Goal: Information Seeking & Learning: Compare options

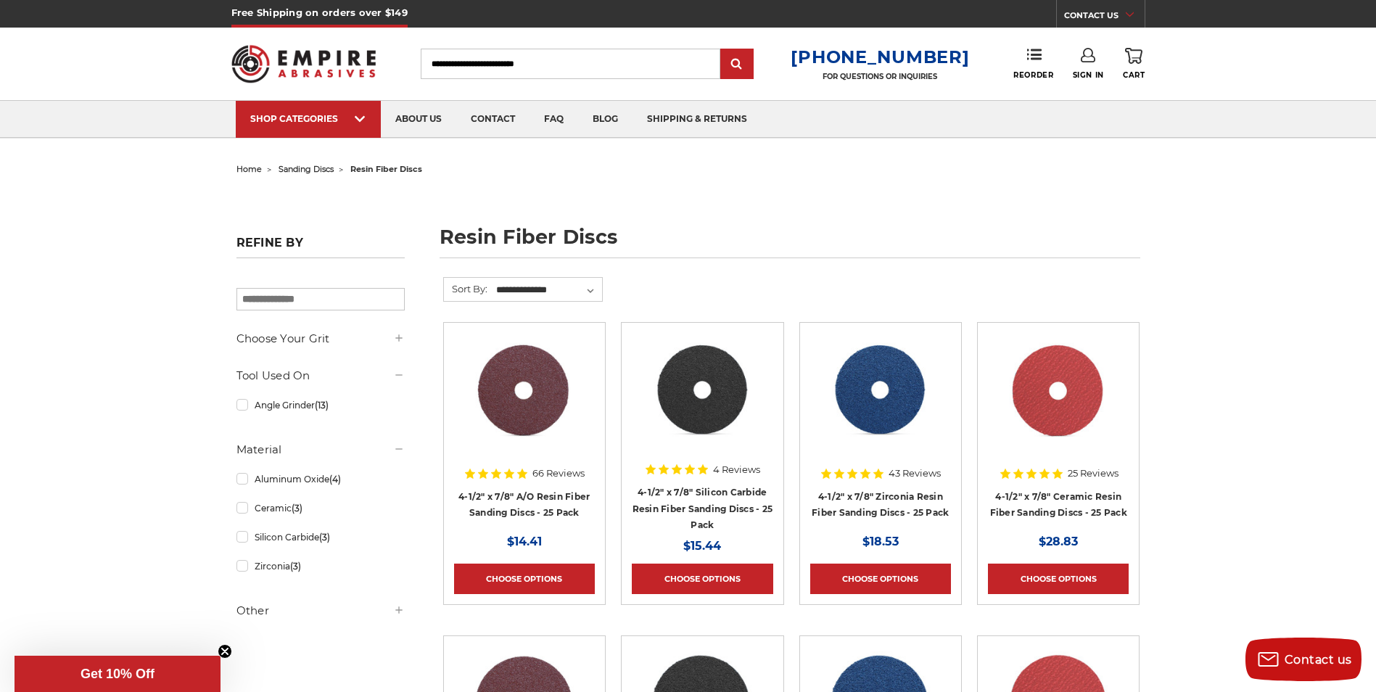
click at [240, 33] on div "Toggle menu Menu Search 1-800-816-3824 FOR QUESTIONS OR INQUIRIES Phone Reorder…" at bounding box center [688, 64] width 914 height 73
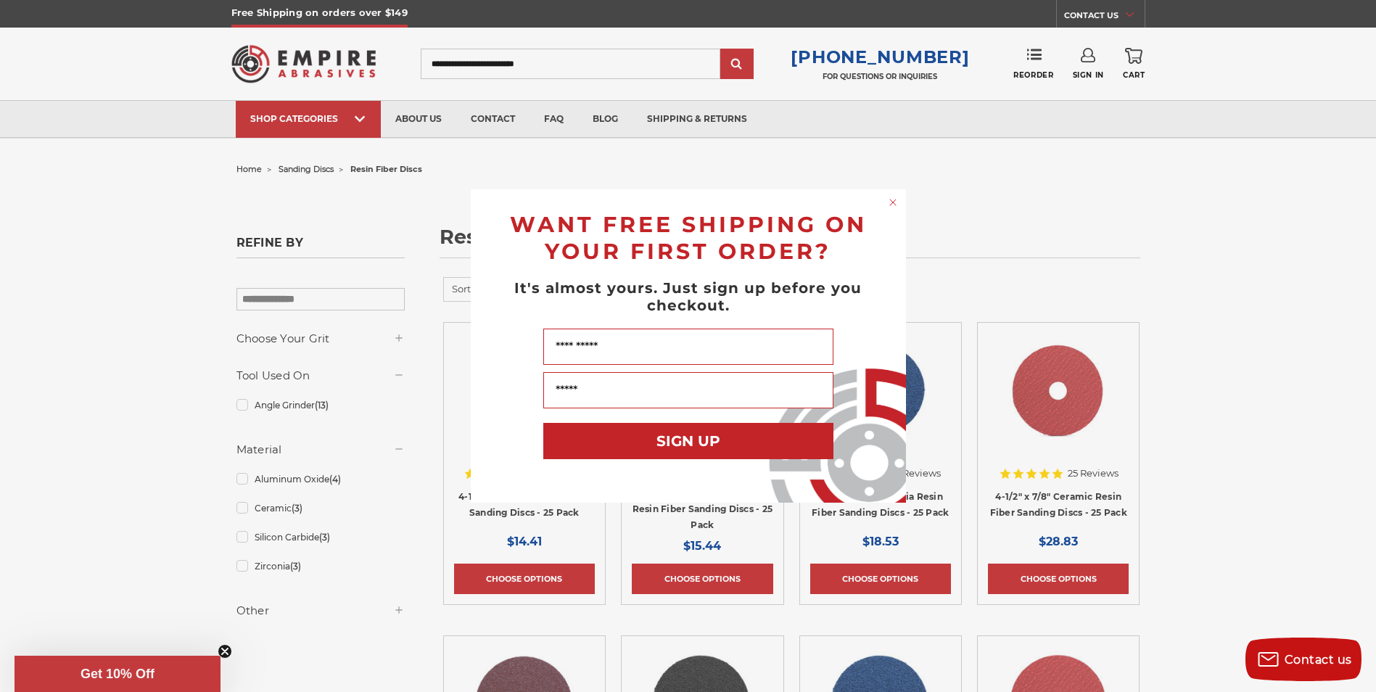
click at [99, 223] on div "Close dialog WANT FREE SHIPPING ON YOUR FIRST ORDER? It's almost yours. Just si…" at bounding box center [688, 346] width 1376 height 692
click at [896, 204] on circle "Close dialog" at bounding box center [892, 203] width 14 height 14
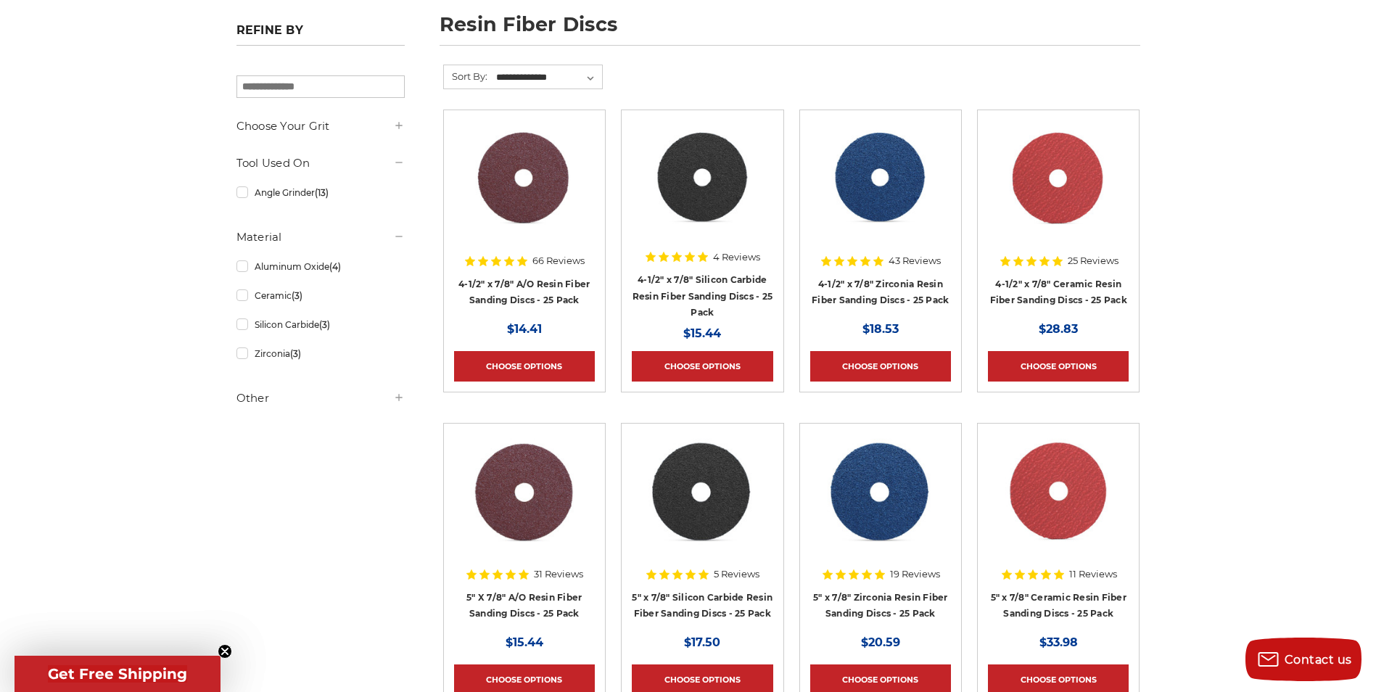
scroll to position [218, 0]
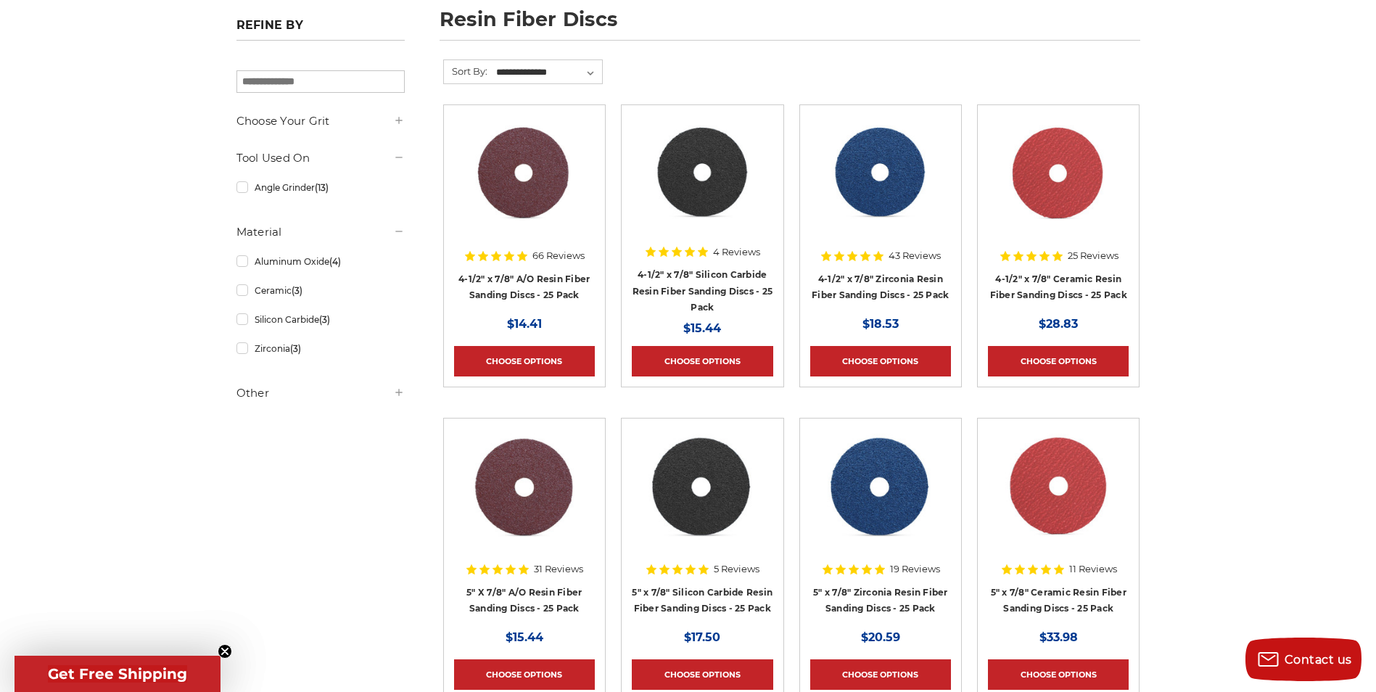
click at [1070, 489] on img at bounding box center [1058, 487] width 116 height 116
click at [550, 459] on img at bounding box center [524, 487] width 117 height 116
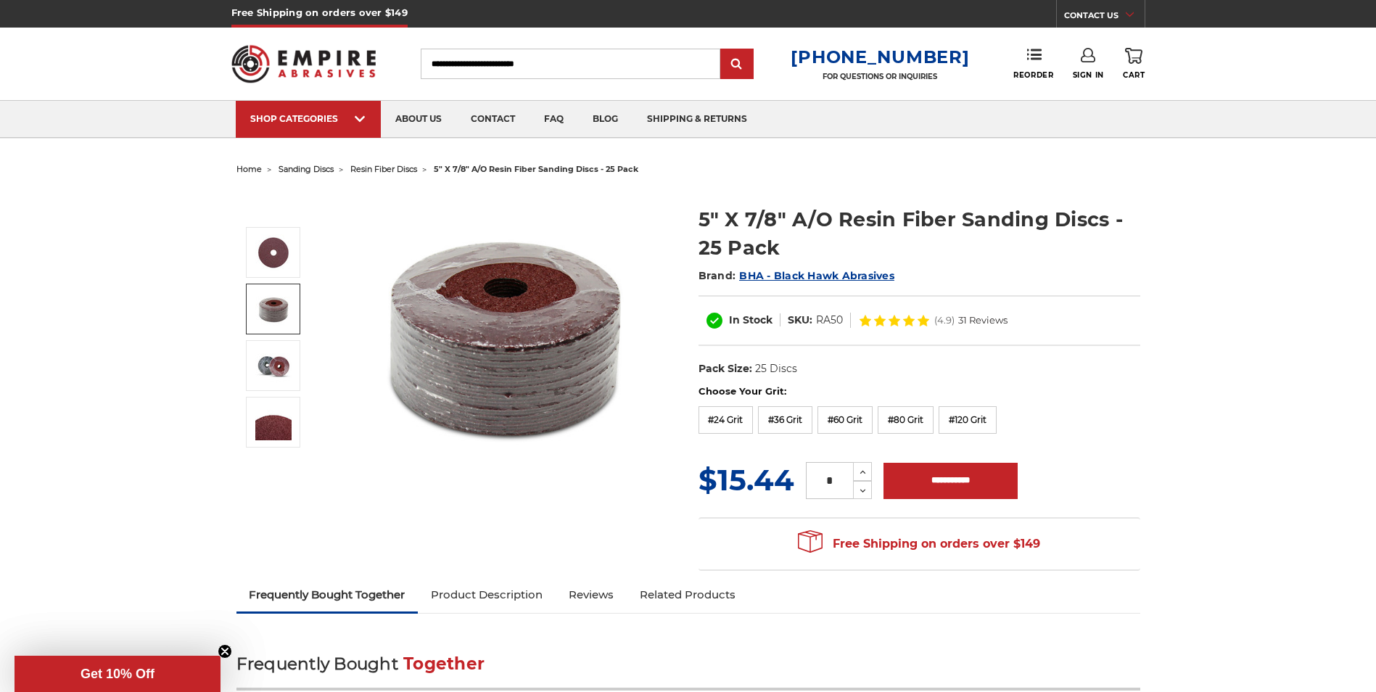
click at [275, 305] on img at bounding box center [273, 309] width 36 height 36
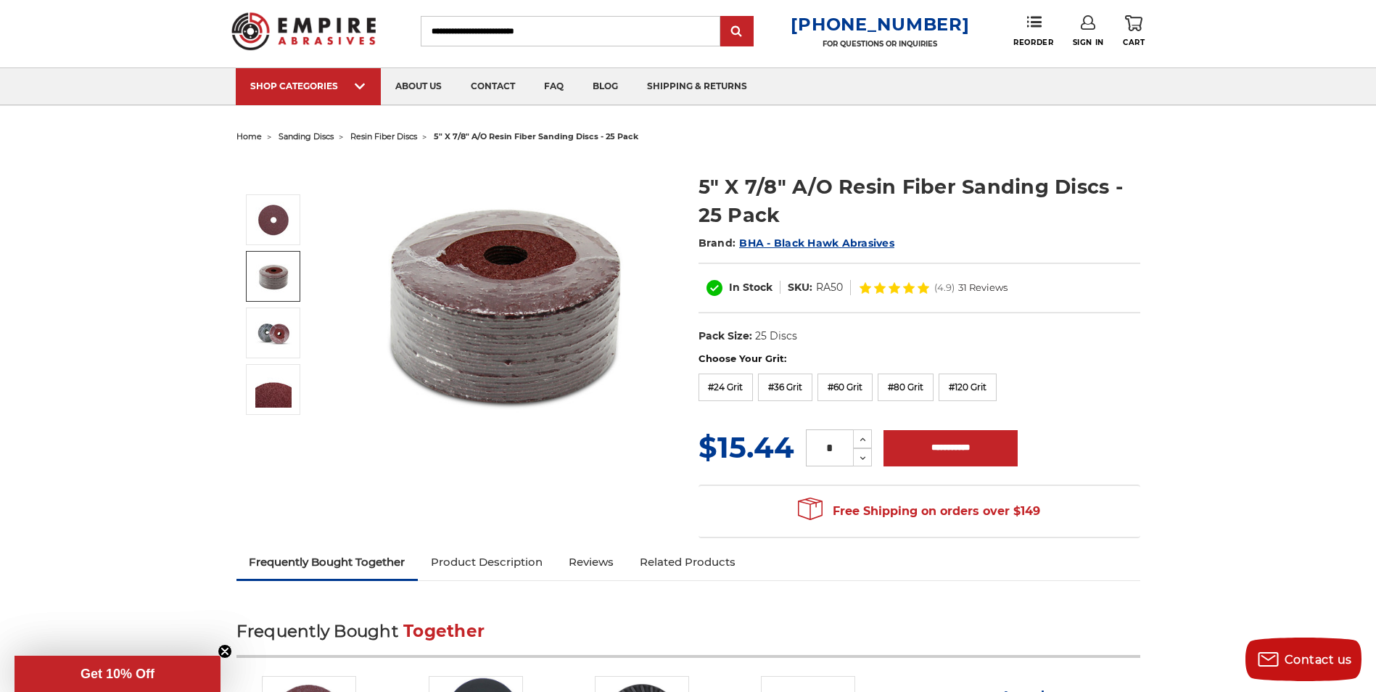
scroll to position [73, 0]
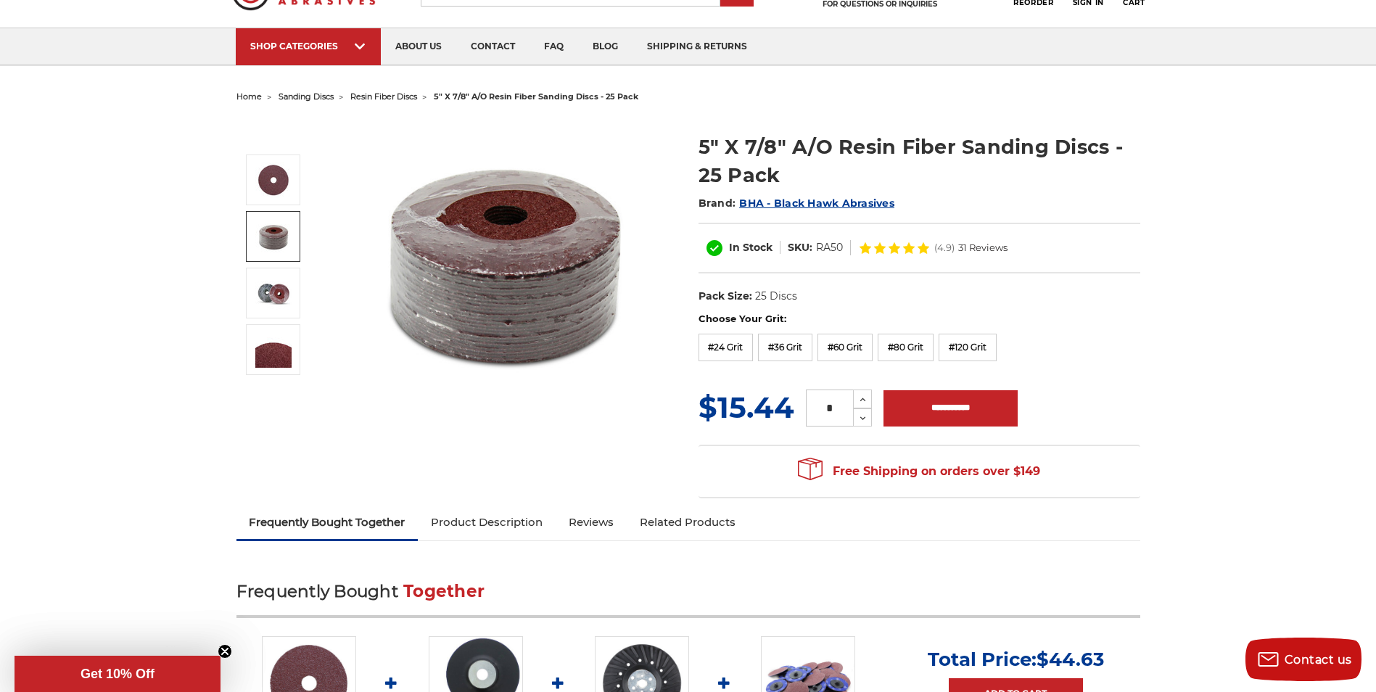
click at [502, 264] on img at bounding box center [505, 262] width 290 height 290
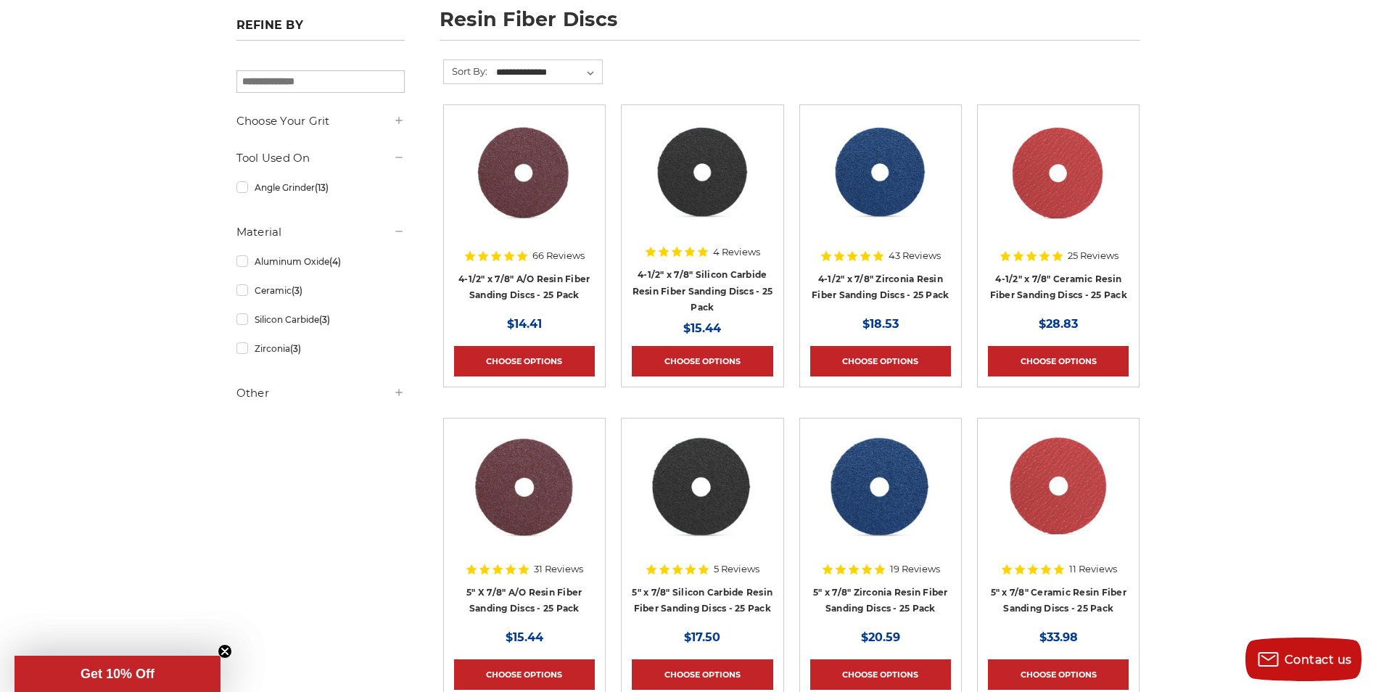
click at [1088, 517] on img at bounding box center [1058, 487] width 116 height 116
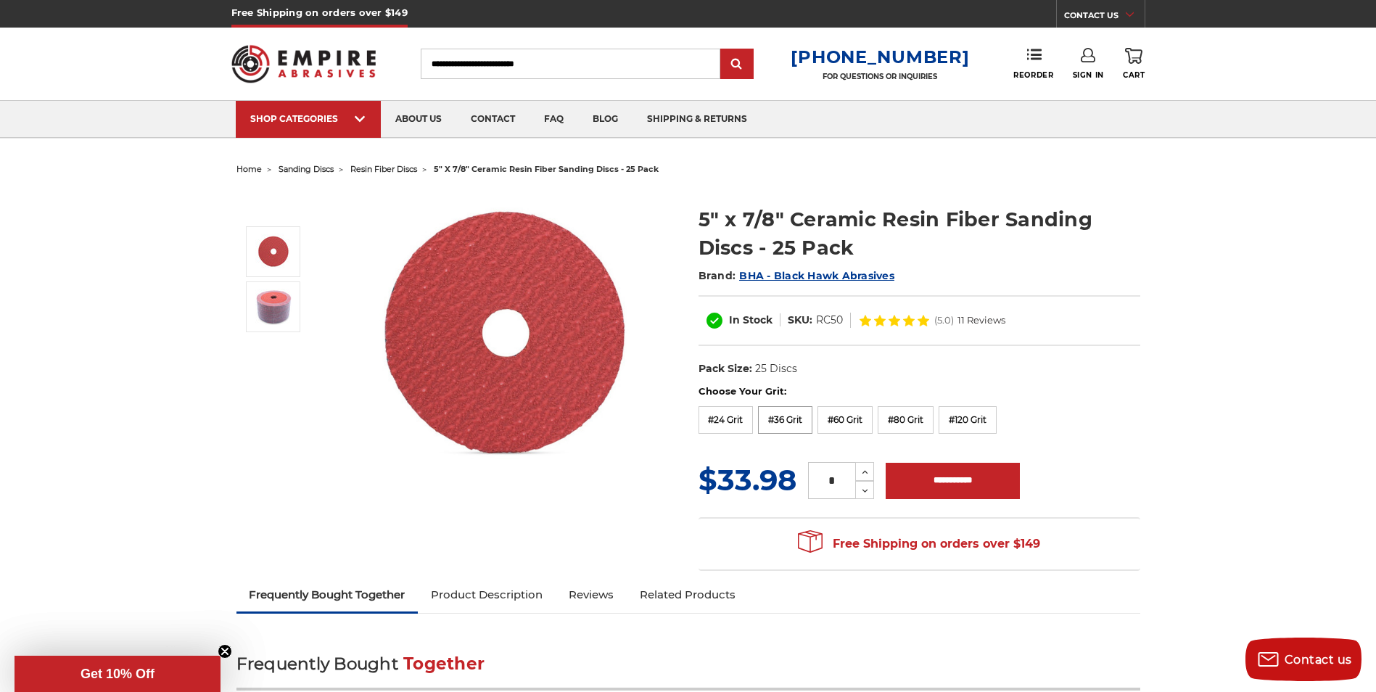
click at [790, 413] on label "#36 Grit" at bounding box center [785, 420] width 54 height 28
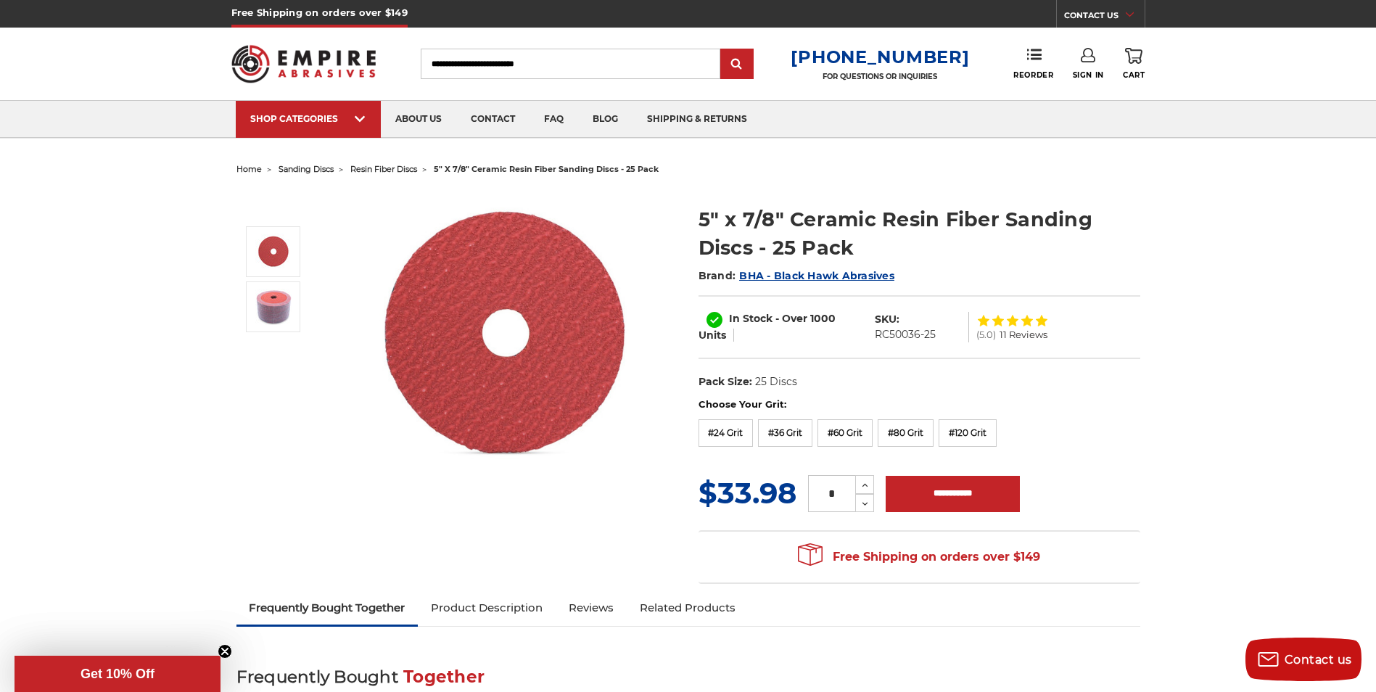
click at [299, 492] on div "5" x 7/8" Ceramic Resin Fiber Sanding Discs - 25 Pack Brand: BHA - Black Hawk A…" at bounding box center [688, 386] width 924 height 412
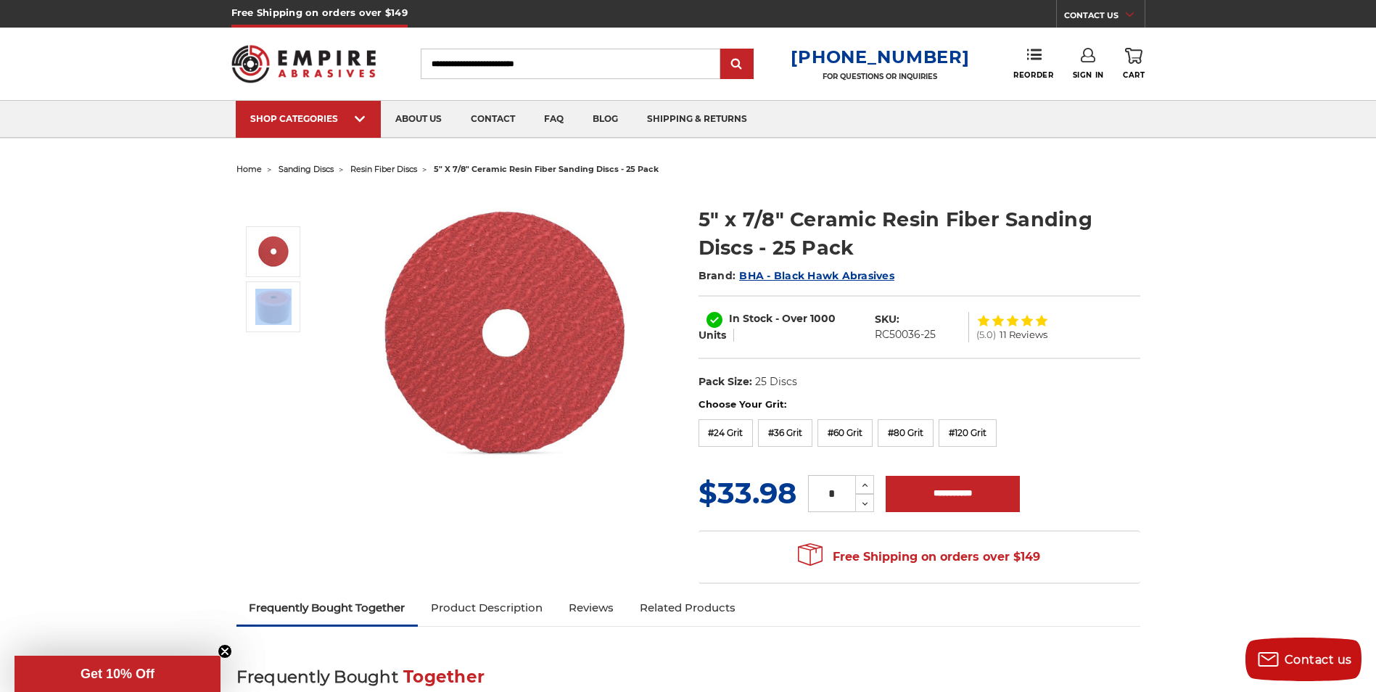
drag, startPoint x: 127, startPoint y: 409, endPoint x: 241, endPoint y: 412, distance: 113.9
click at [241, 412] on div at bounding box center [280, 334] width 88 height 289
drag, startPoint x: 241, startPoint y: 412, endPoint x: 327, endPoint y: 267, distance: 168.8
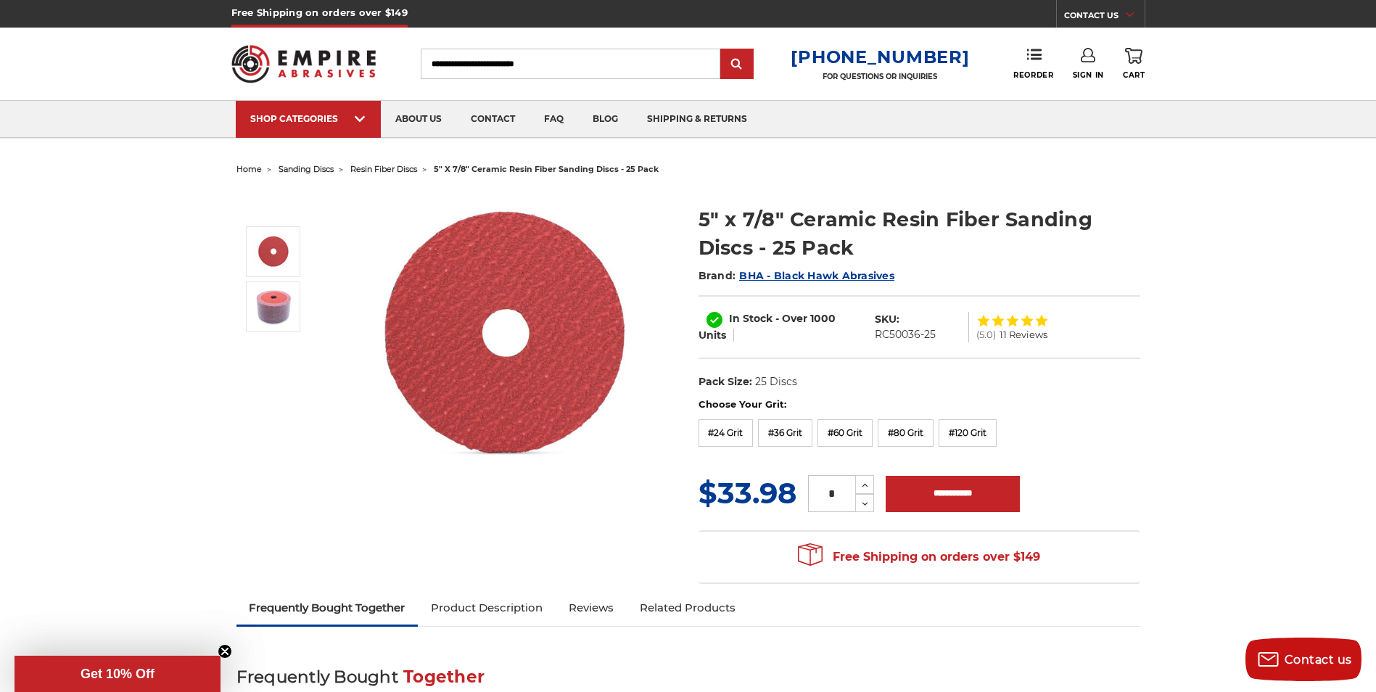
click at [327, 267] on ul at bounding box center [281, 281] width 96 height 110
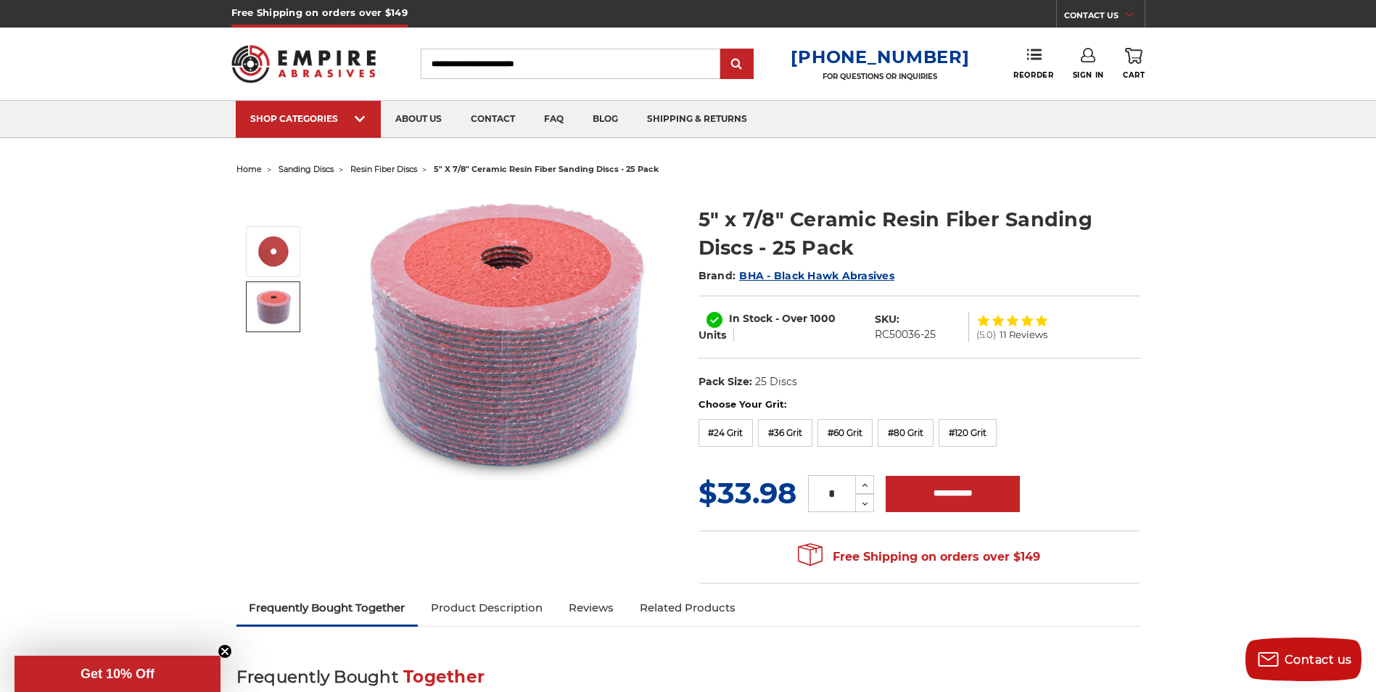
click at [510, 314] on img at bounding box center [505, 335] width 290 height 290
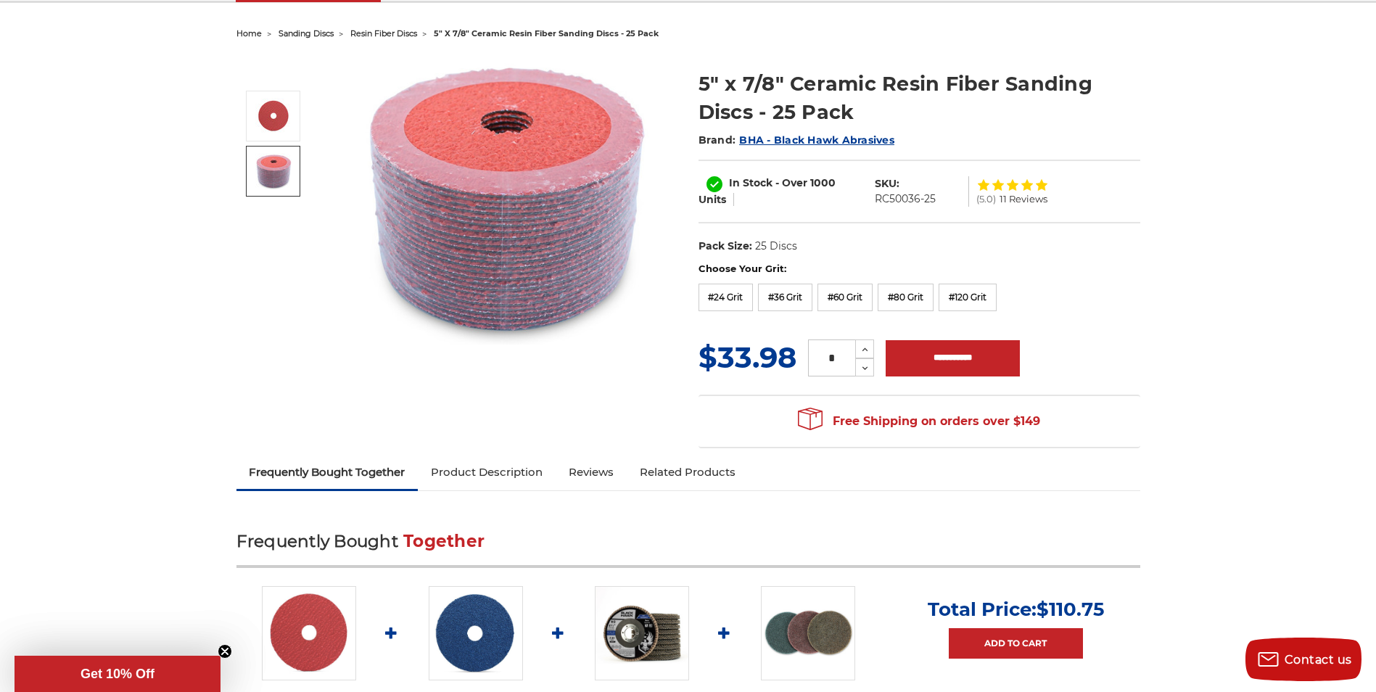
scroll to position [145, 0]
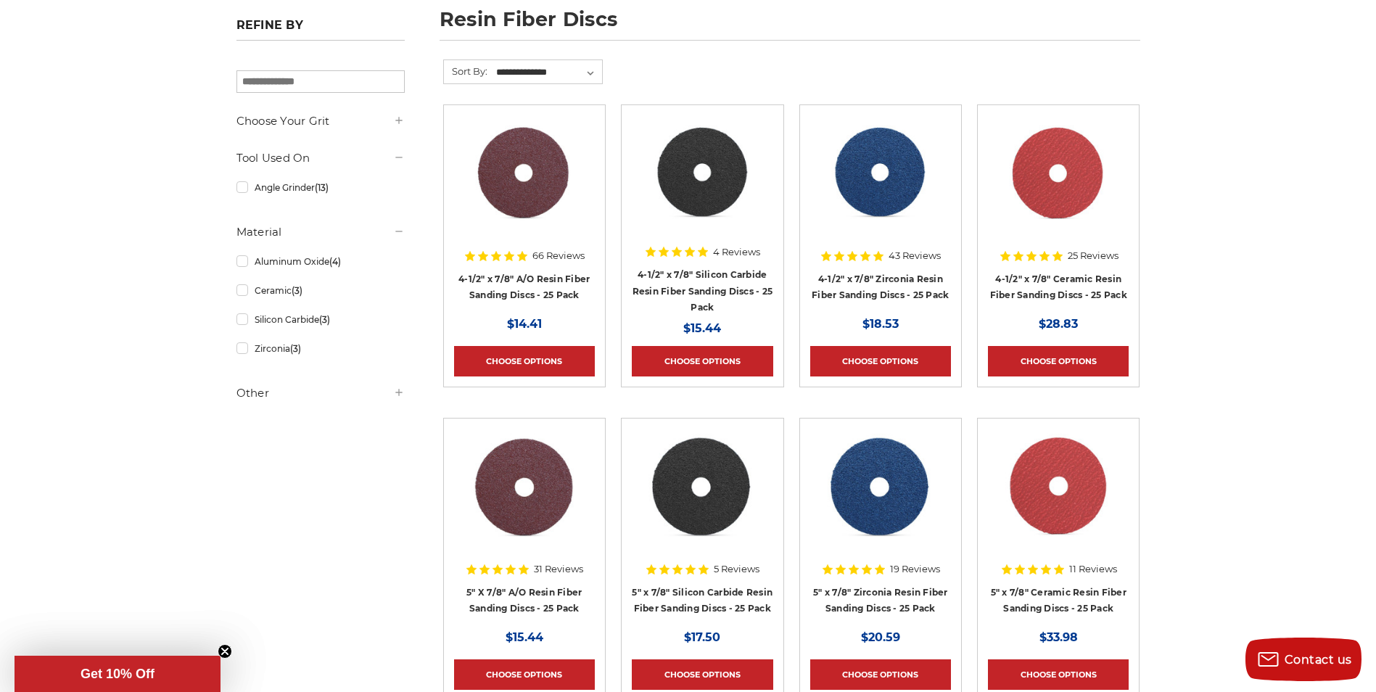
click at [866, 463] on img at bounding box center [880, 487] width 116 height 116
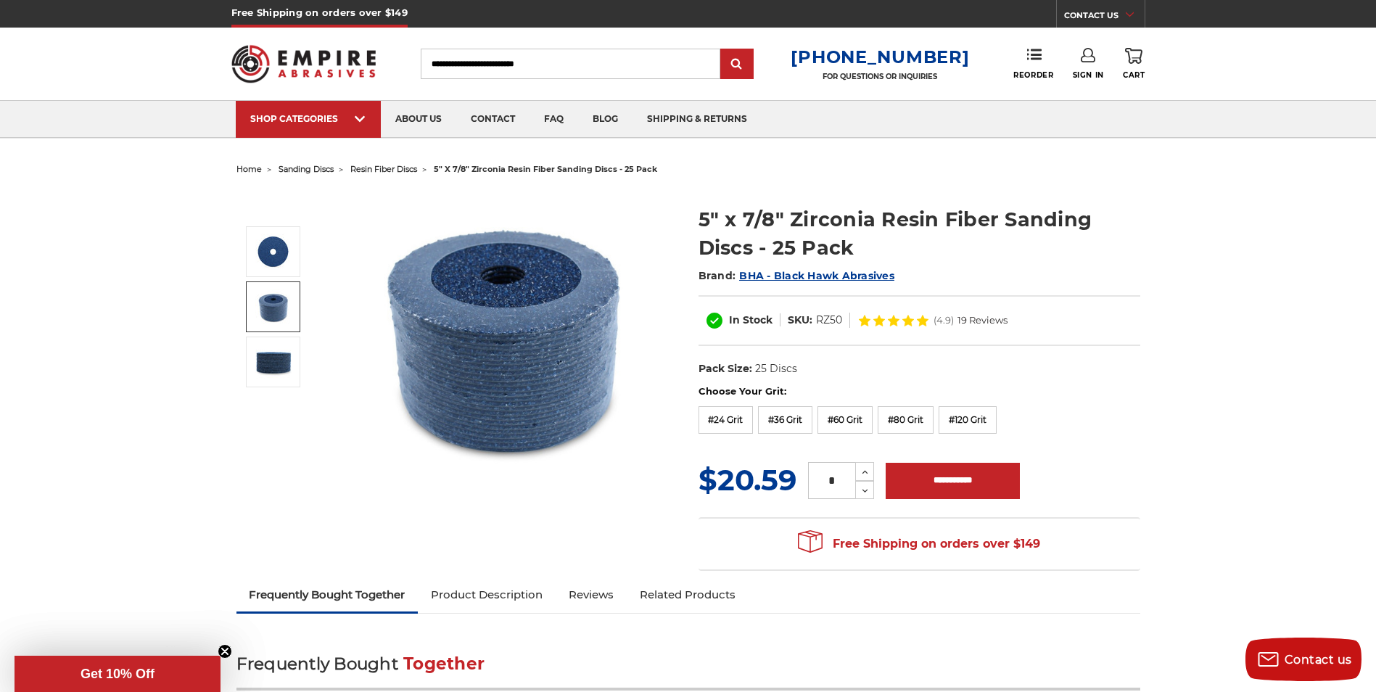
click at [278, 305] on img at bounding box center [273, 307] width 36 height 36
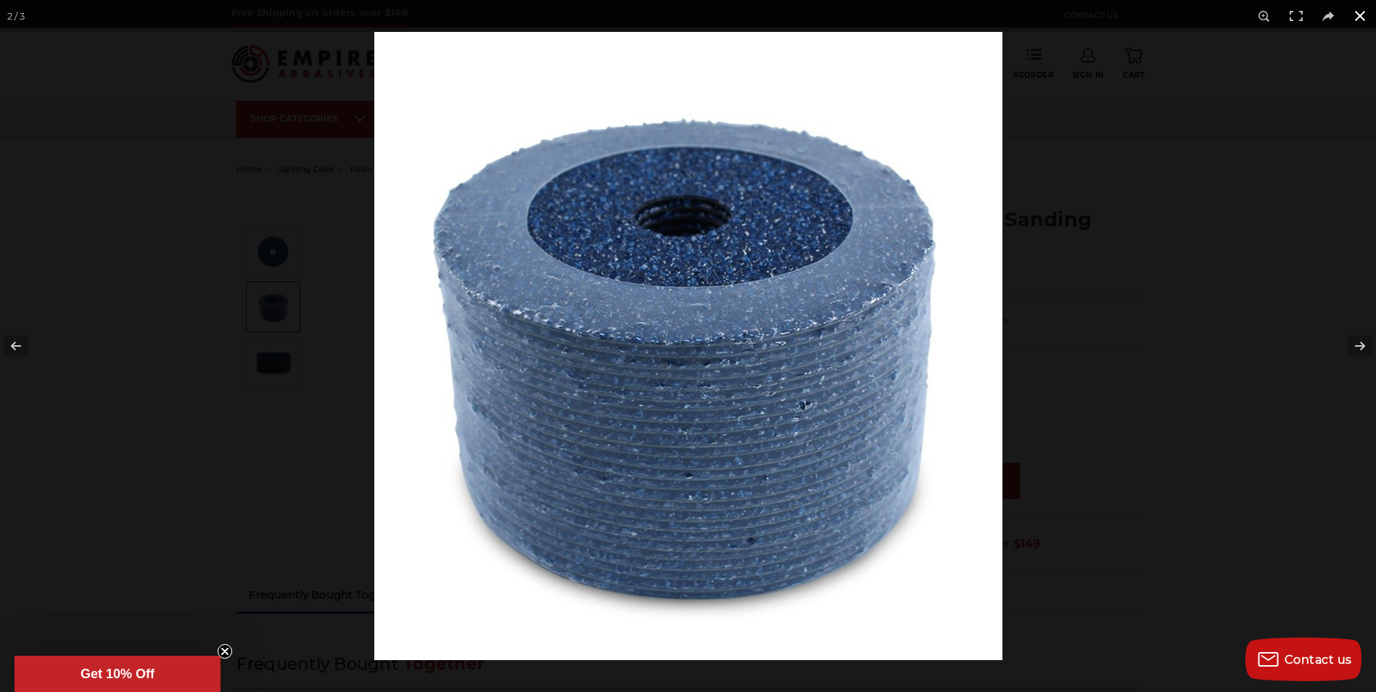
click at [226, 649] on circle "Close teaser" at bounding box center [225, 652] width 14 height 14
click at [225, 653] on circle "Close teaser" at bounding box center [225, 652] width 14 height 14
click at [1361, 17] on button at bounding box center [1360, 16] width 32 height 32
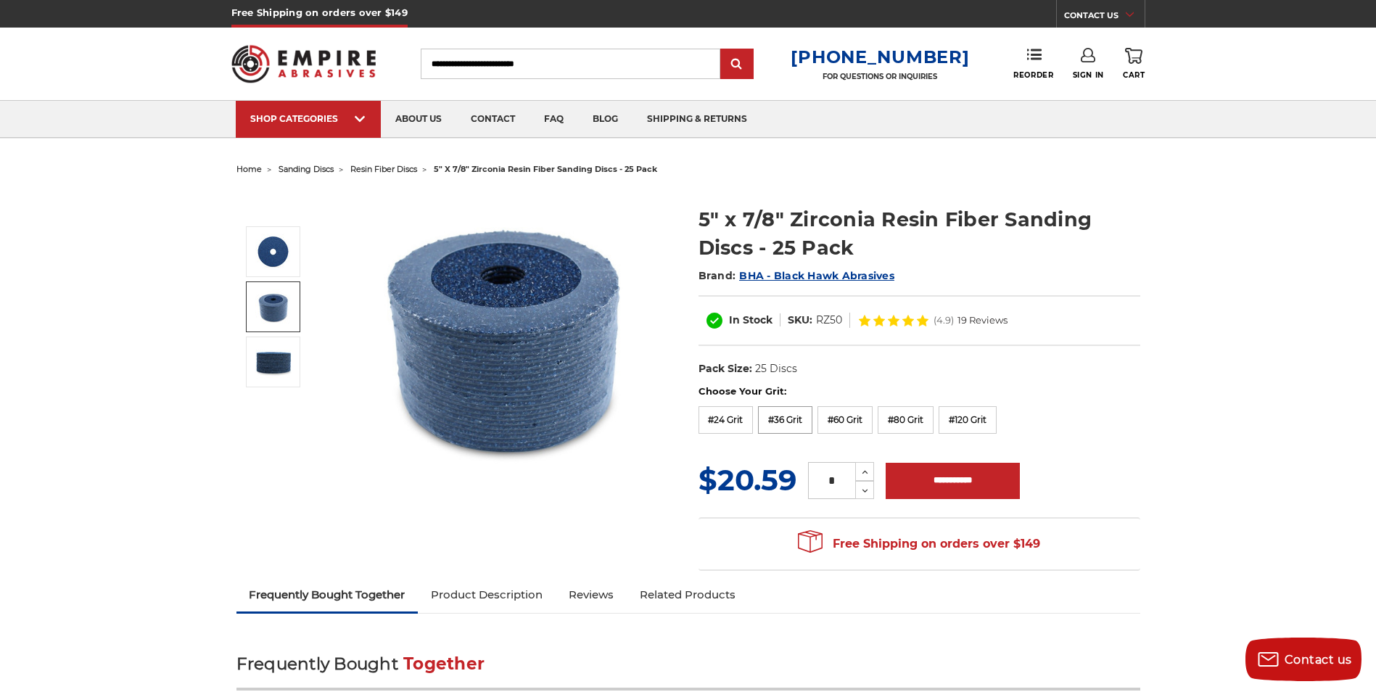
click at [783, 421] on label "#36 Grit" at bounding box center [785, 420] width 54 height 28
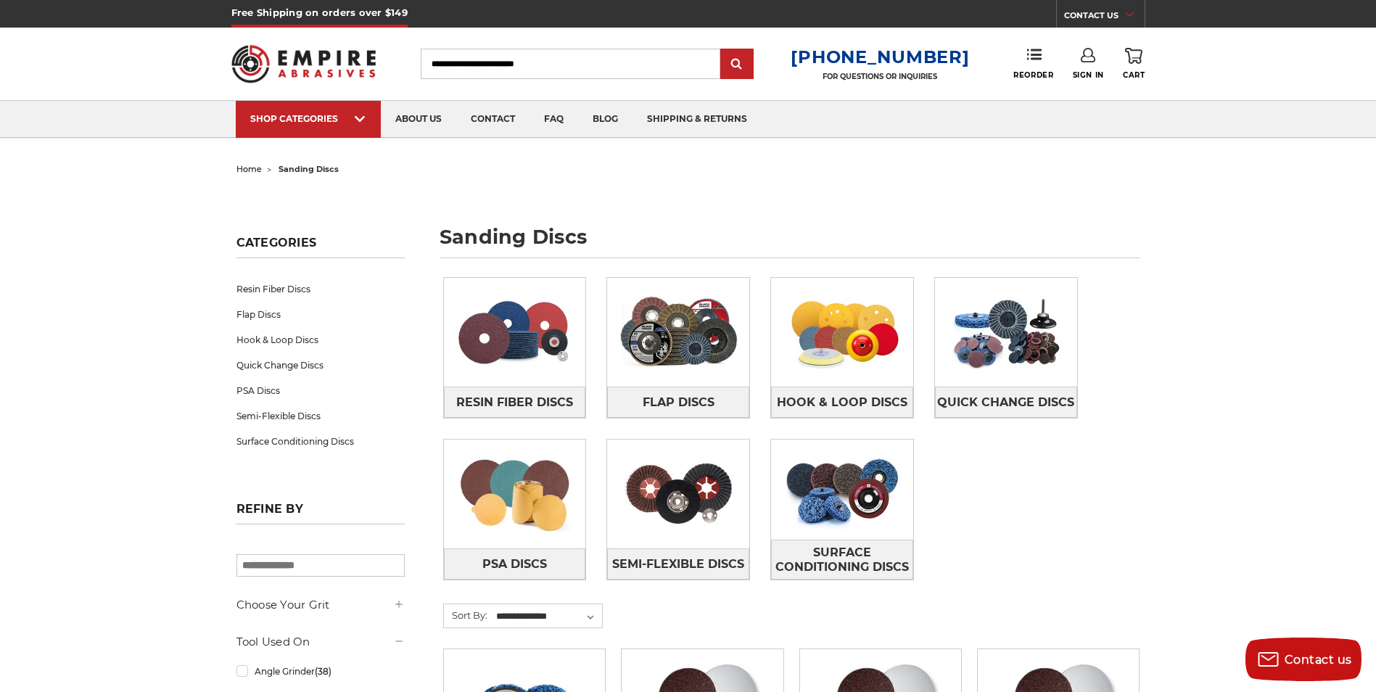
click at [612, 62] on input "Search" at bounding box center [571, 64] width 300 height 30
drag, startPoint x: 606, startPoint y: 65, endPoint x: 278, endPoint y: 7, distance: 332.9
click at [278, 7] on header "Free Shipping on orders over $149 CONTACT US Monday - Friday (excluding holiday…" at bounding box center [688, 69] width 1376 height 139
click at [444, 61] on input "Search" at bounding box center [571, 64] width 300 height 30
click at [274, 343] on link "Hook & Loop Discs" at bounding box center [320, 339] width 168 height 25
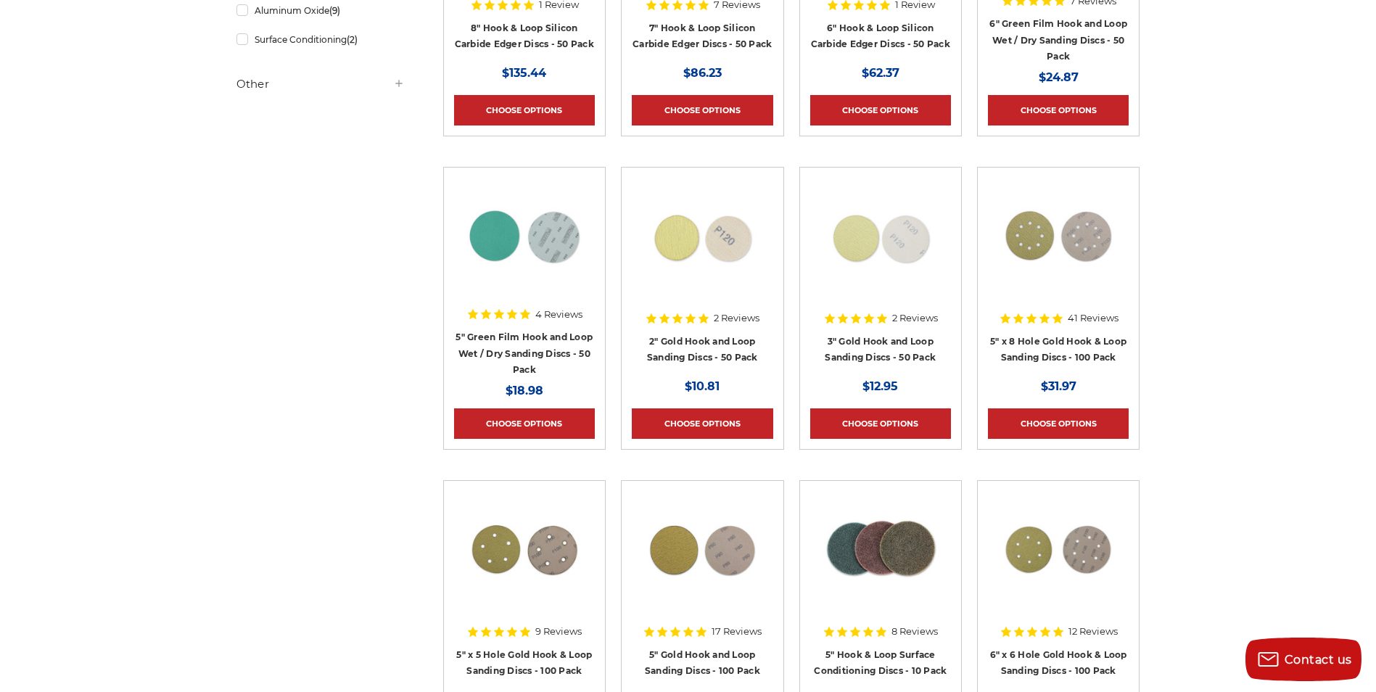
scroll to position [508, 0]
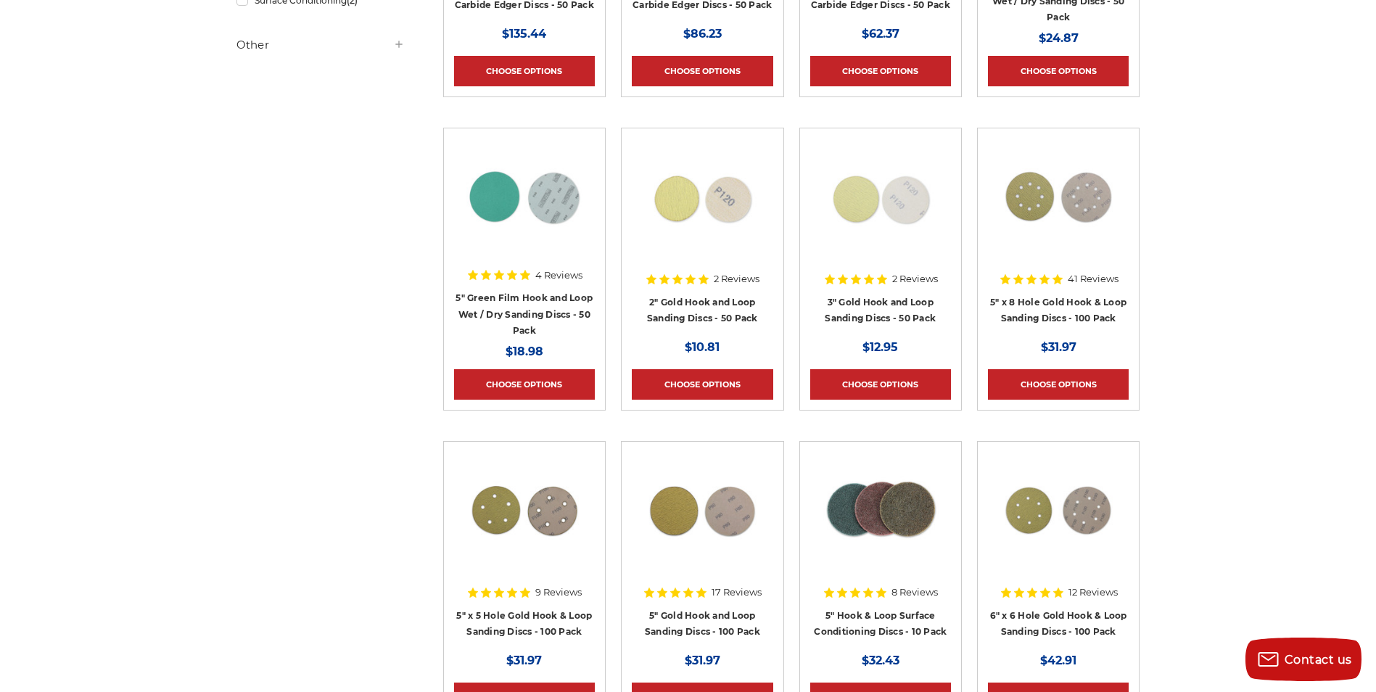
click at [1066, 307] on h4 "5" x 8 Hole Gold Hook & Loop Sanding Discs - 100 Pack" at bounding box center [1058, 314] width 141 height 41
click at [1041, 302] on link "5" x 8 Hole Gold Hook & Loop Sanding Discs - 100 Pack" at bounding box center [1058, 311] width 136 height 28
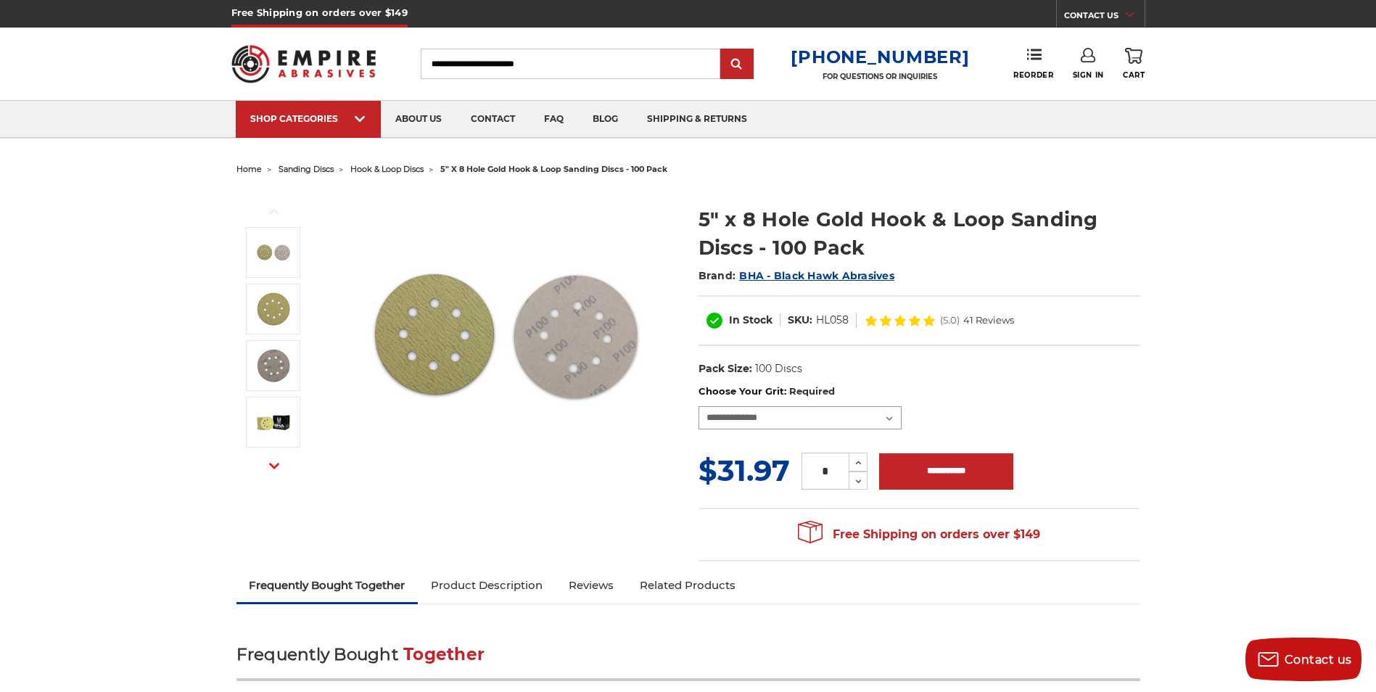
click at [890, 416] on select "**********" at bounding box center [799, 417] width 203 height 23
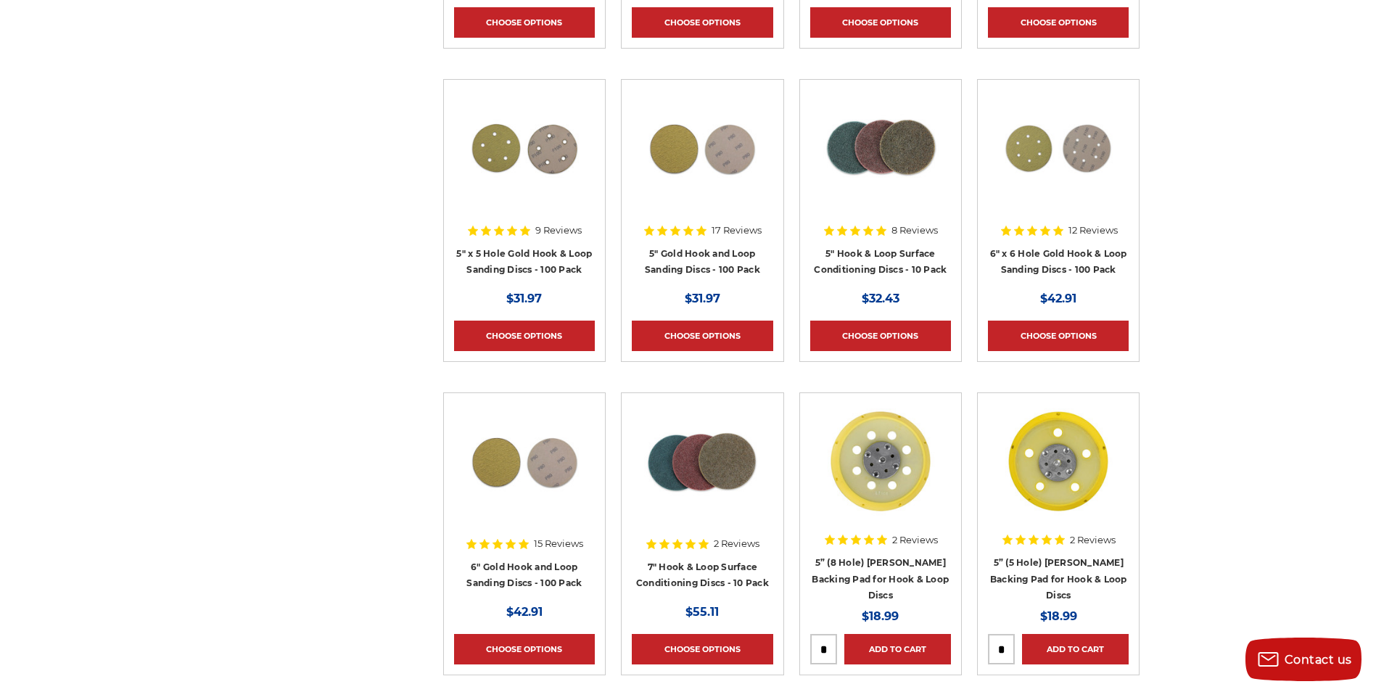
scroll to position [870, 0]
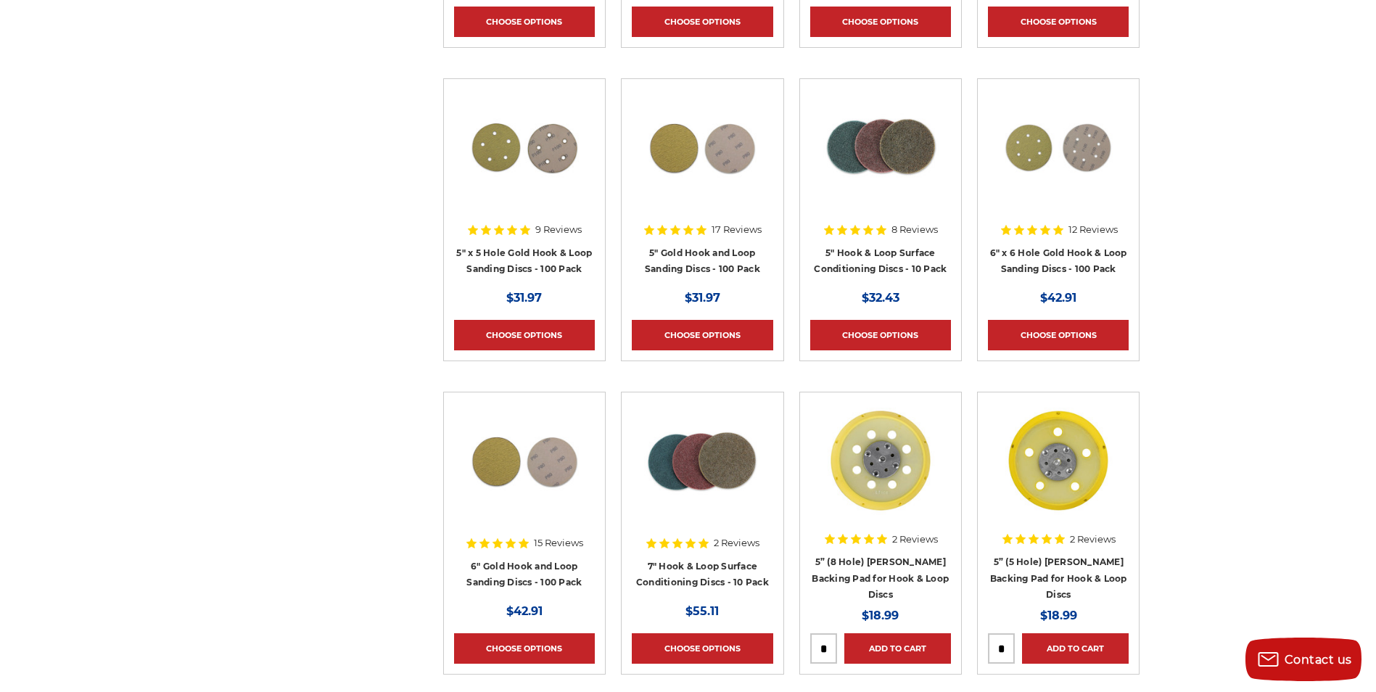
click at [1059, 466] on img at bounding box center [1058, 460] width 116 height 116
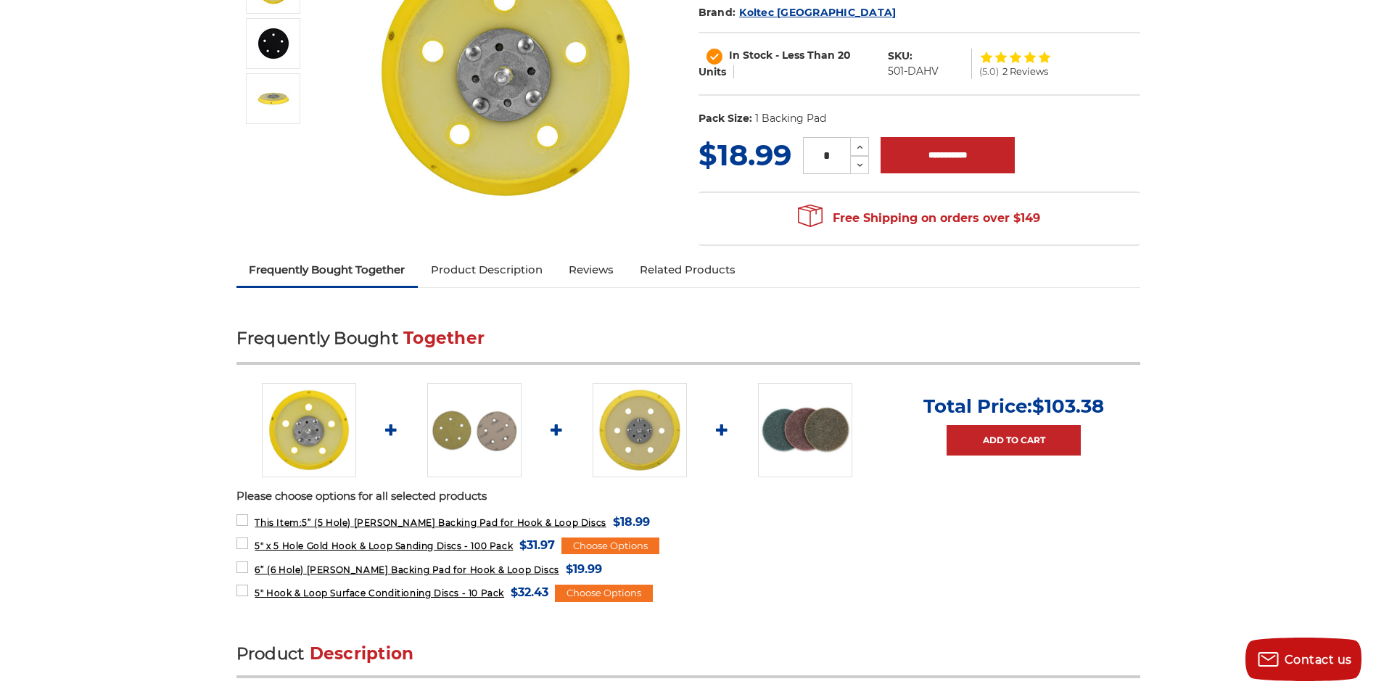
scroll to position [290, 0]
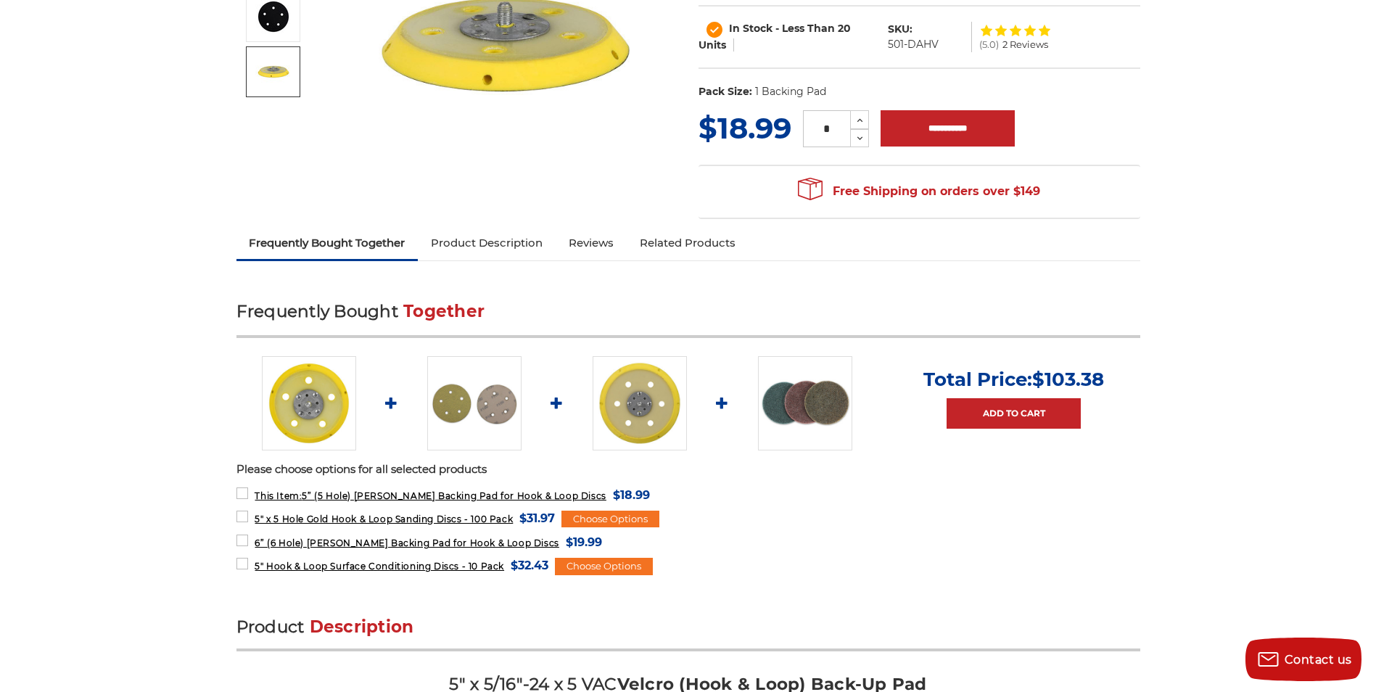
click at [281, 70] on img at bounding box center [273, 72] width 36 height 36
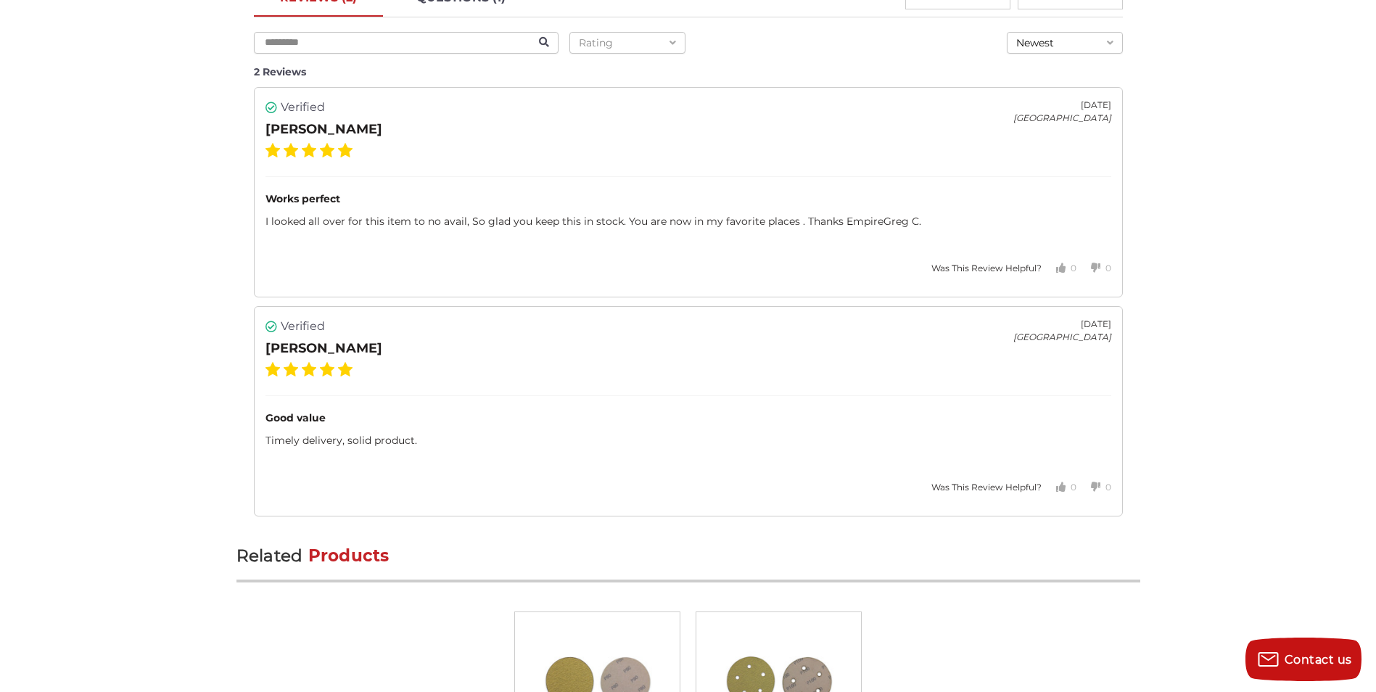
scroll to position [1741, 0]
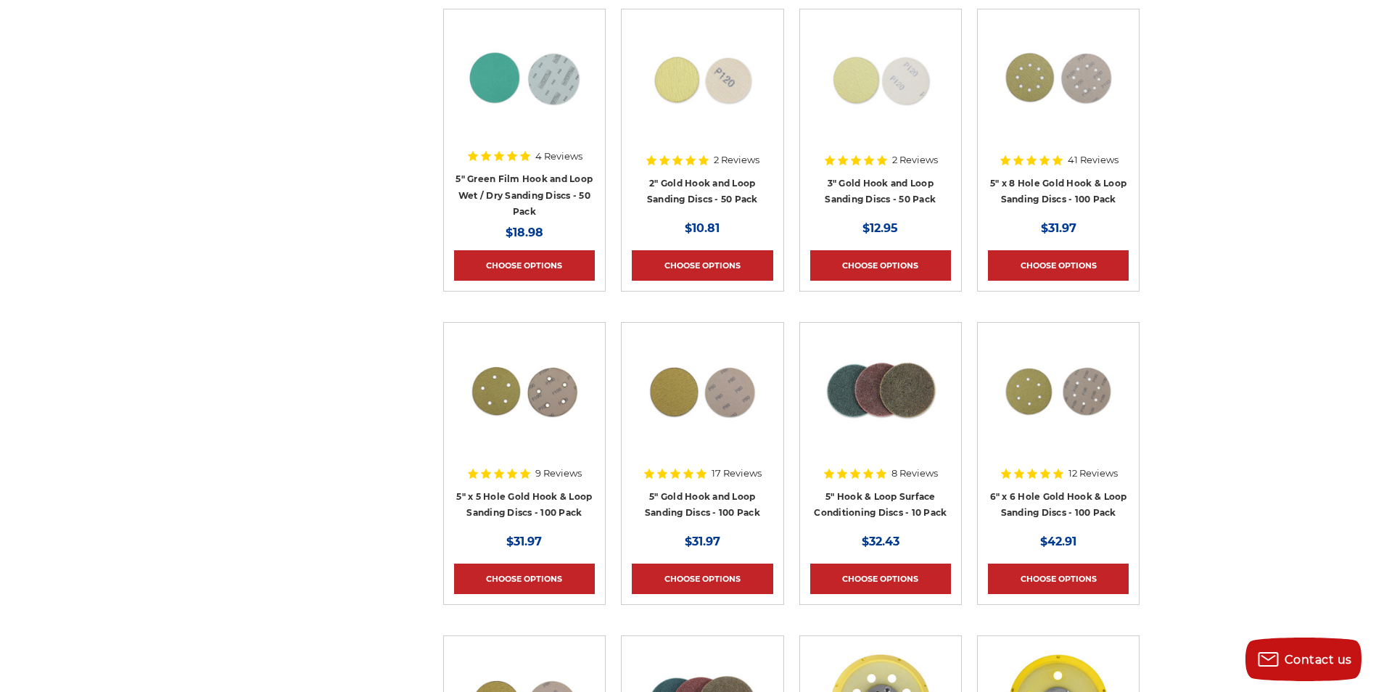
scroll to position [580, 0]
